Goal: Task Accomplishment & Management: Manage account settings

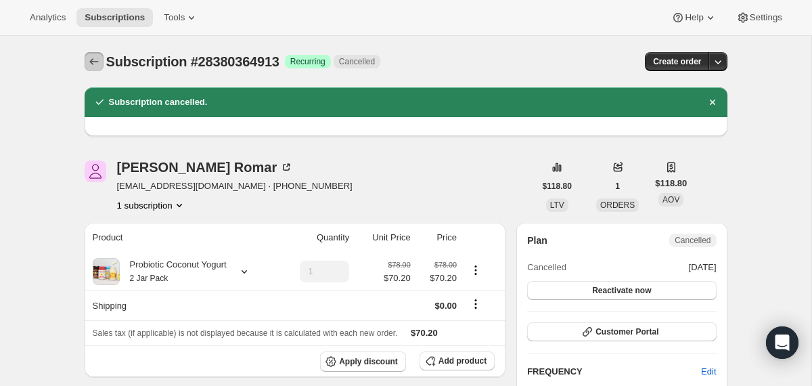
click at [92, 64] on icon "Subscriptions" at bounding box center [94, 62] width 14 height 14
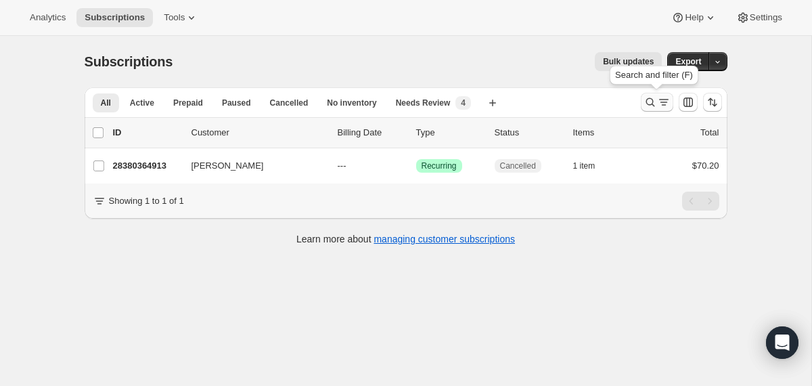
click at [653, 102] on icon "Search and filter results" at bounding box center [650, 102] width 14 height 14
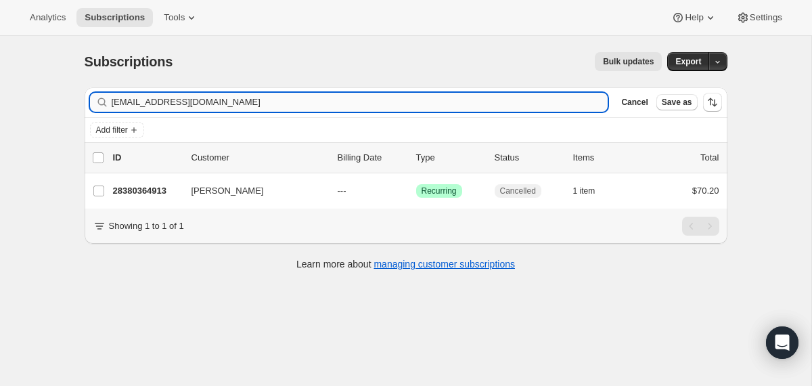
click at [415, 106] on input "[EMAIL_ADDRESS][DOMAIN_NAME]" at bounding box center [360, 102] width 496 height 19
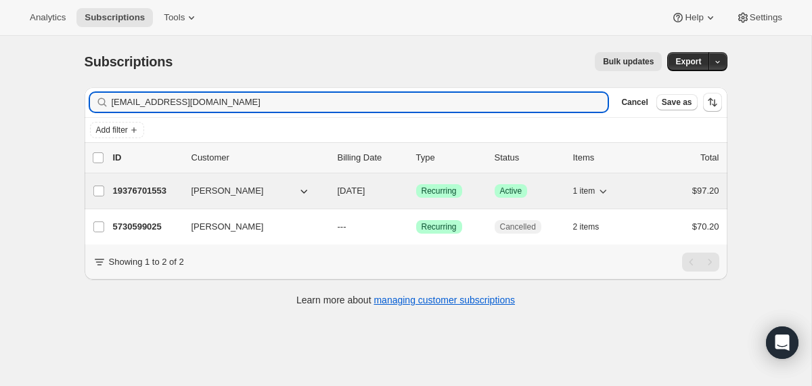
type input "[EMAIL_ADDRESS][DOMAIN_NAME]"
click at [329, 191] on div "19376701553 [PERSON_NAME] [DATE] Success Recurring Success Active 1 item $97.20" at bounding box center [416, 190] width 606 height 19
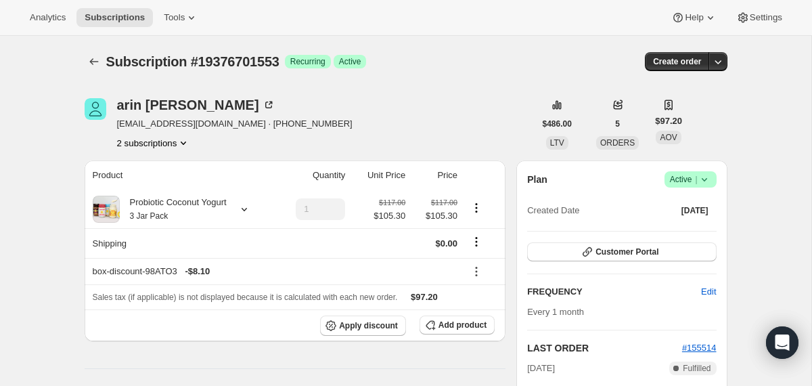
click at [700, 182] on icon at bounding box center [704, 179] width 14 height 14
click at [675, 233] on span "Cancel subscription" at bounding box center [685, 229] width 76 height 10
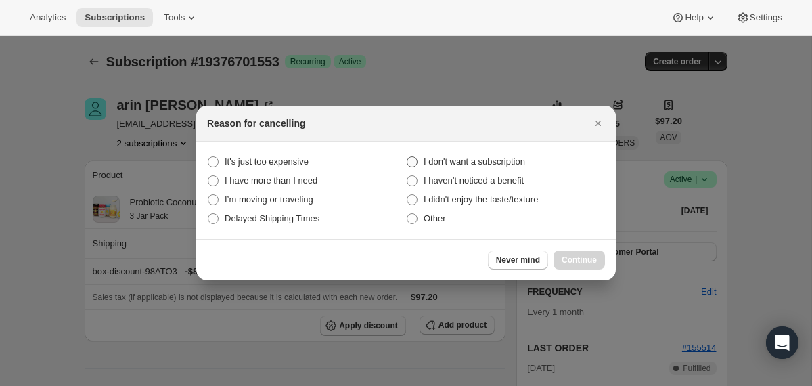
click at [522, 166] on span "I don't want a subscription" at bounding box center [473, 161] width 101 height 10
click at [407, 157] on subscription "I don't want a subscription" at bounding box center [406, 156] width 1 height 1
radio subscription "true"
click at [567, 254] on span "Continue" at bounding box center [578, 259] width 35 height 11
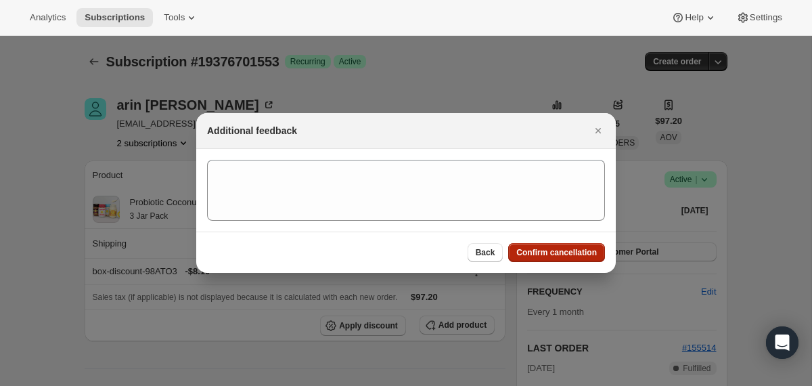
click at [567, 254] on span "Confirm cancellation" at bounding box center [556, 252] width 80 height 11
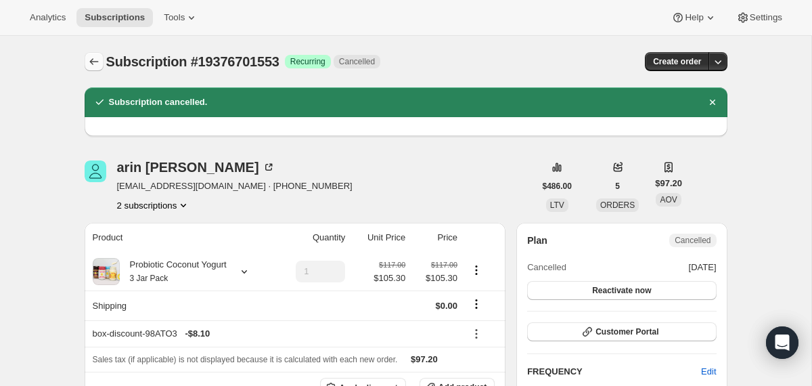
click at [101, 64] on button "Subscriptions" at bounding box center [94, 61] width 19 height 19
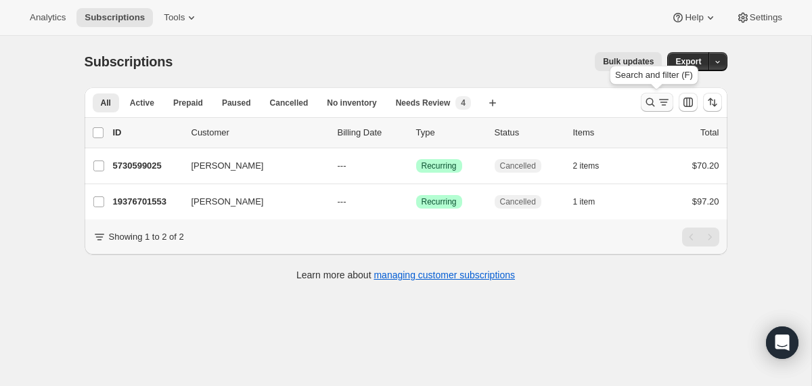
click at [642, 99] on button "Search and filter results" at bounding box center [656, 102] width 32 height 19
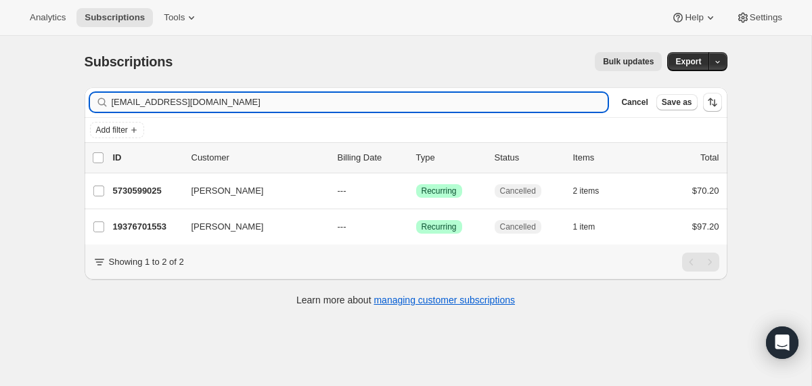
click at [549, 99] on input "[EMAIL_ADDRESS][DOMAIN_NAME]" at bounding box center [360, 102] width 496 height 19
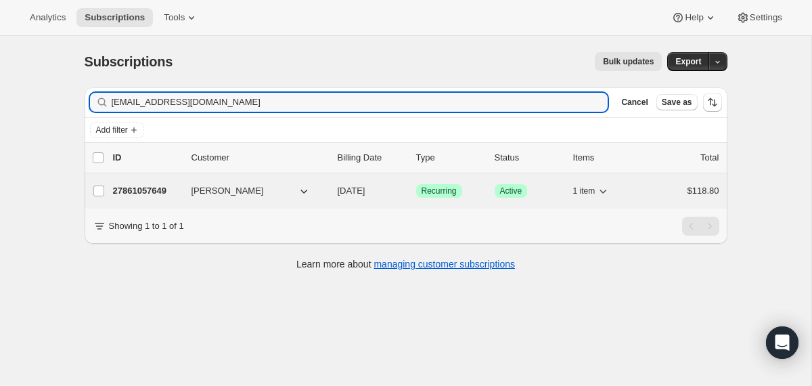
type input "[EMAIL_ADDRESS][DOMAIN_NAME]"
click at [333, 185] on div "27861057649 [PERSON_NAME] [DATE] Success Recurring Success Active 1 item $118.80" at bounding box center [416, 190] width 606 height 19
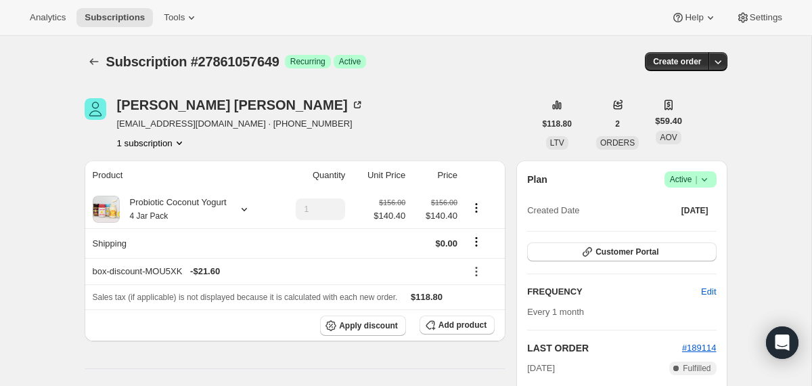
click at [706, 180] on icon at bounding box center [704, 179] width 14 height 14
click at [694, 232] on span "Cancel subscription" at bounding box center [685, 229] width 76 height 10
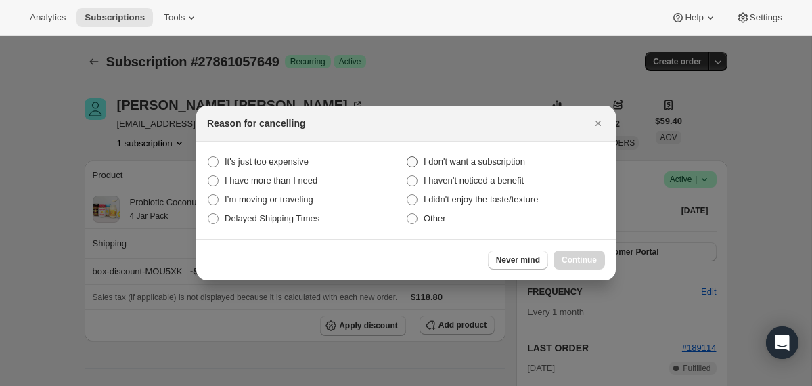
click at [525, 162] on span "I don't want a subscription" at bounding box center [473, 161] width 101 height 10
click at [407, 157] on subscription "I don't want a subscription" at bounding box center [406, 156] width 1 height 1
radio subscription "true"
click at [580, 261] on span "Continue" at bounding box center [578, 259] width 35 height 11
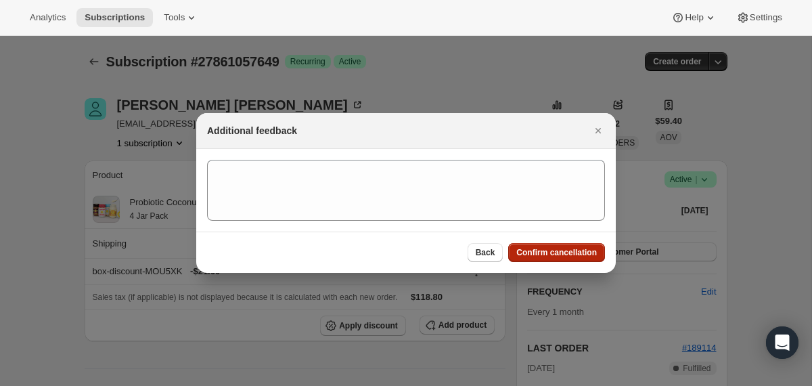
click at [578, 255] on span "Confirm cancellation" at bounding box center [556, 252] width 80 height 11
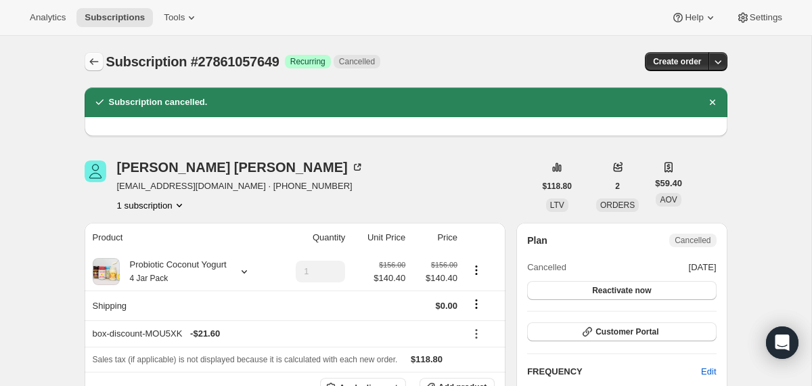
click at [85, 61] on button "Subscriptions" at bounding box center [94, 61] width 19 height 19
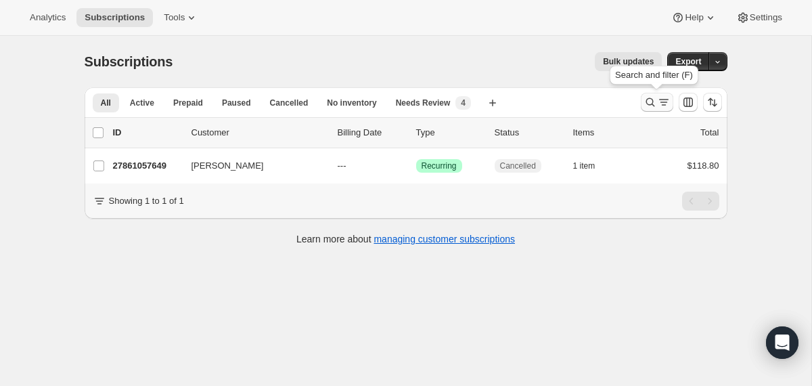
click at [647, 100] on icon "Search and filter results" at bounding box center [650, 102] width 14 height 14
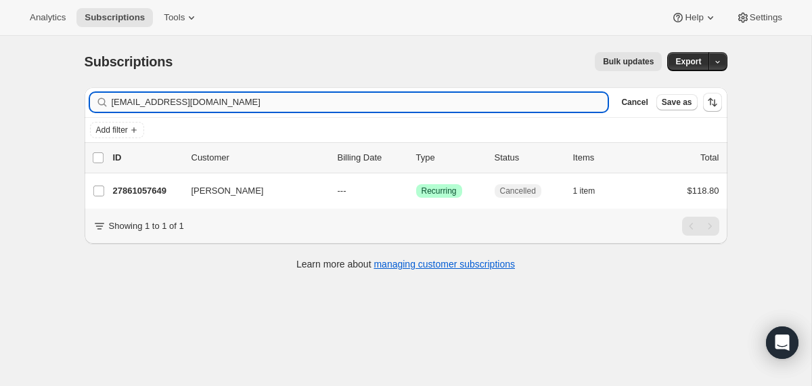
click at [379, 101] on input "[EMAIL_ADDRESS][DOMAIN_NAME]" at bounding box center [360, 102] width 496 height 19
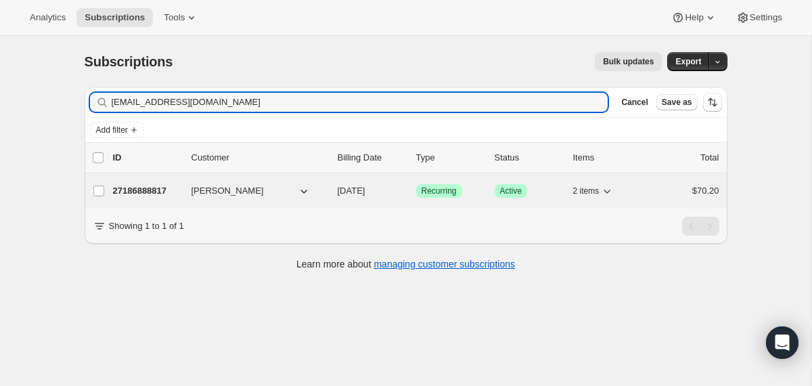
type input "[EMAIL_ADDRESS][DOMAIN_NAME]"
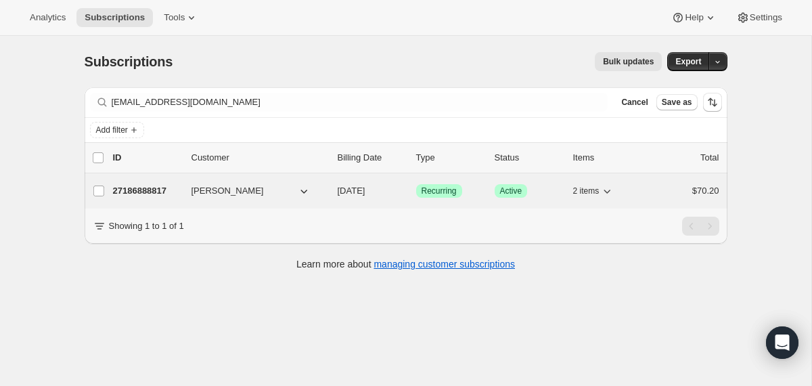
click at [327, 185] on div "27186888817 [PERSON_NAME] [DATE] Success Recurring Success Active 2 items $70.20" at bounding box center [416, 190] width 606 height 19
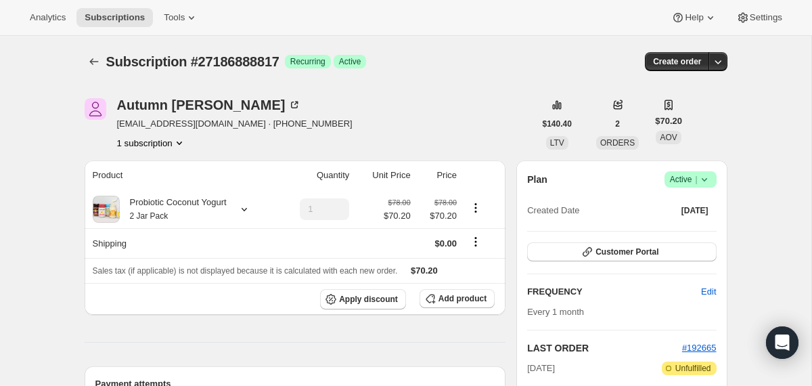
click at [701, 180] on icon at bounding box center [704, 179] width 14 height 14
click at [680, 227] on span "Cancel subscription" at bounding box center [685, 229] width 76 height 10
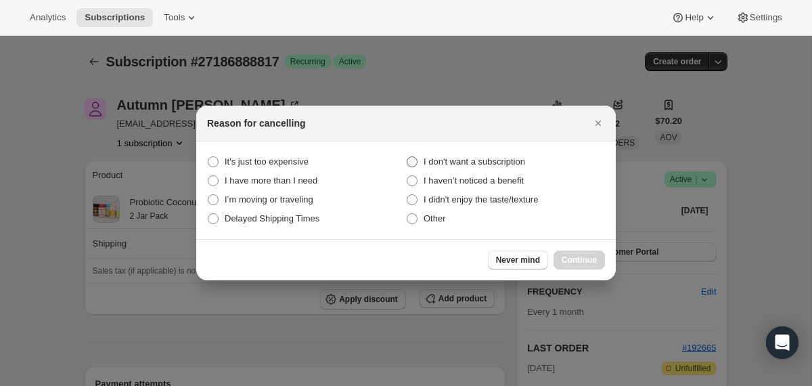
click at [518, 159] on span "I don't want a subscription" at bounding box center [473, 161] width 101 height 10
click at [407, 157] on subscription "I don't want a subscription" at bounding box center [406, 156] width 1 height 1
radio subscription "true"
click at [567, 259] on span "Continue" at bounding box center [578, 259] width 35 height 11
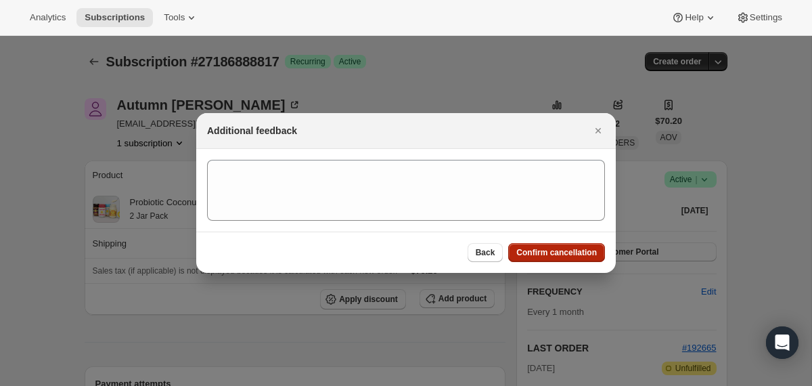
click at [567, 259] on button "Confirm cancellation" at bounding box center [556, 252] width 97 height 19
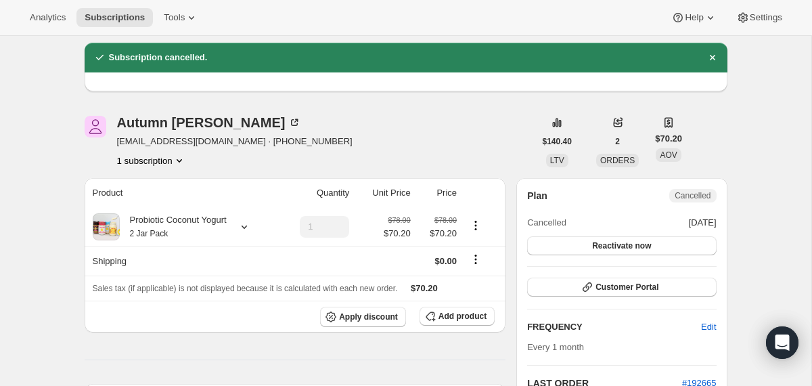
scroll to position [57, 0]
